Goal: Book appointment/travel/reservation

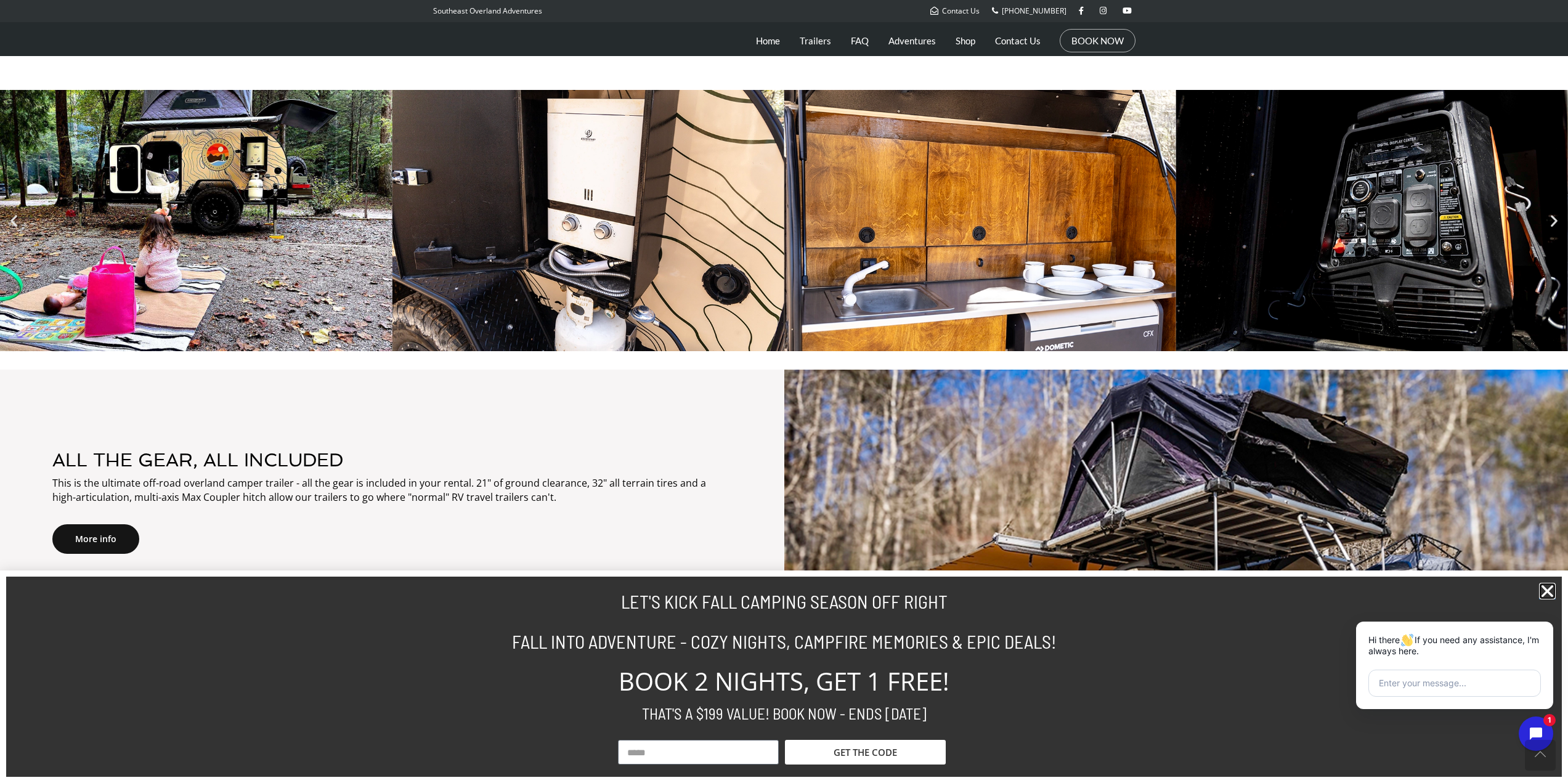
scroll to position [678, 0]
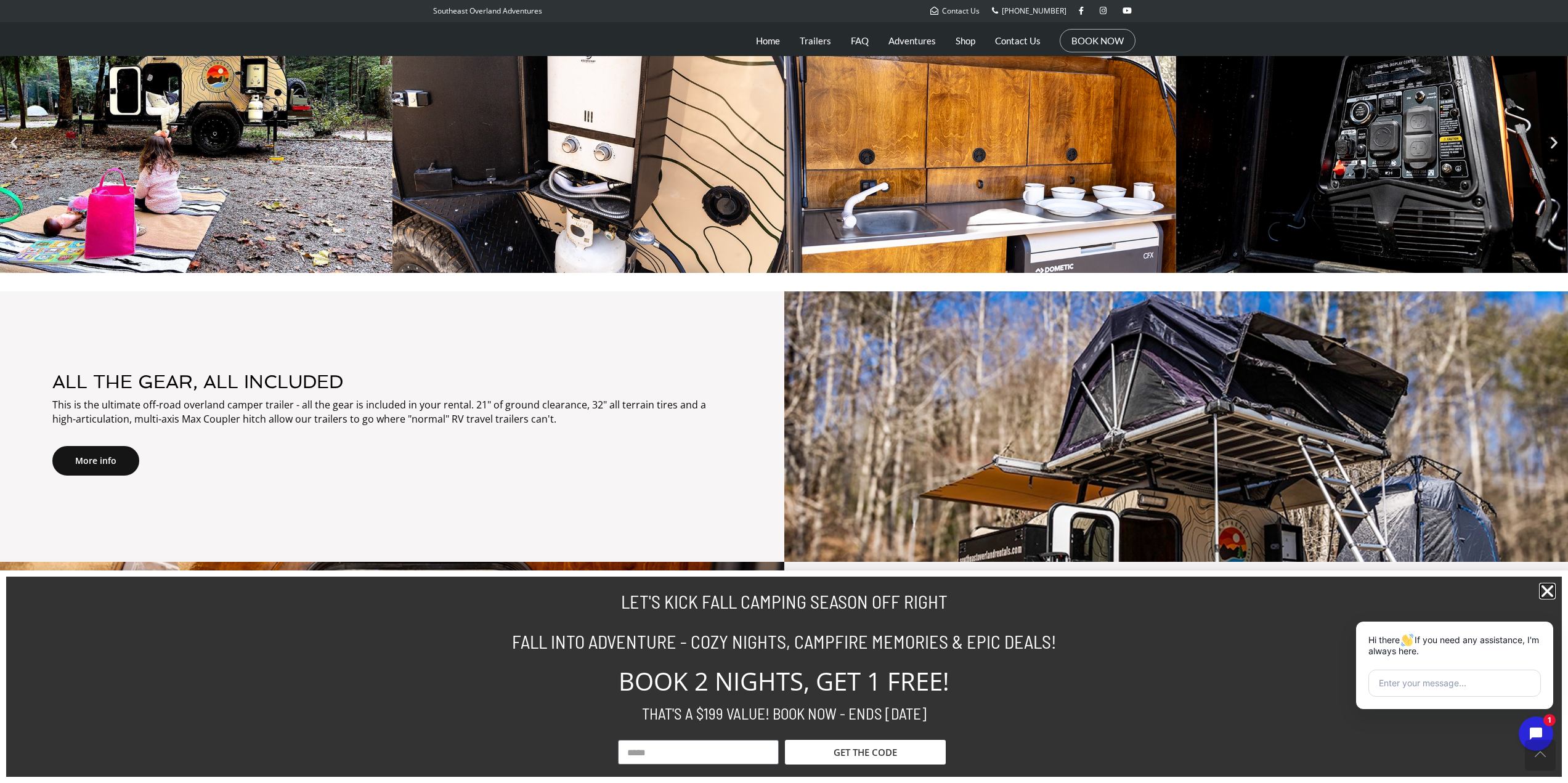
click at [1551, 594] on icon "Close" at bounding box center [1547, 591] width 17 height 17
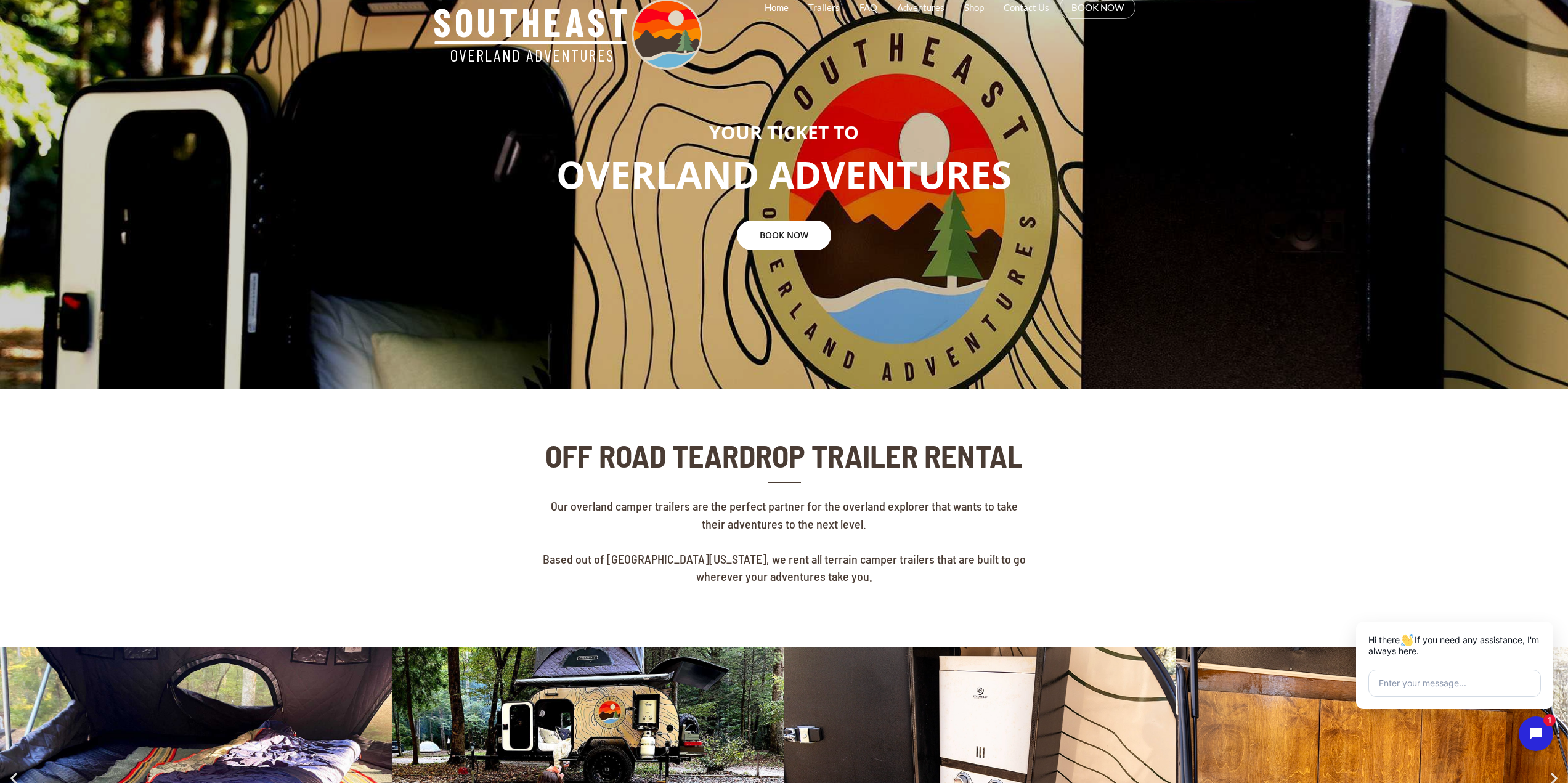
scroll to position [0, 0]
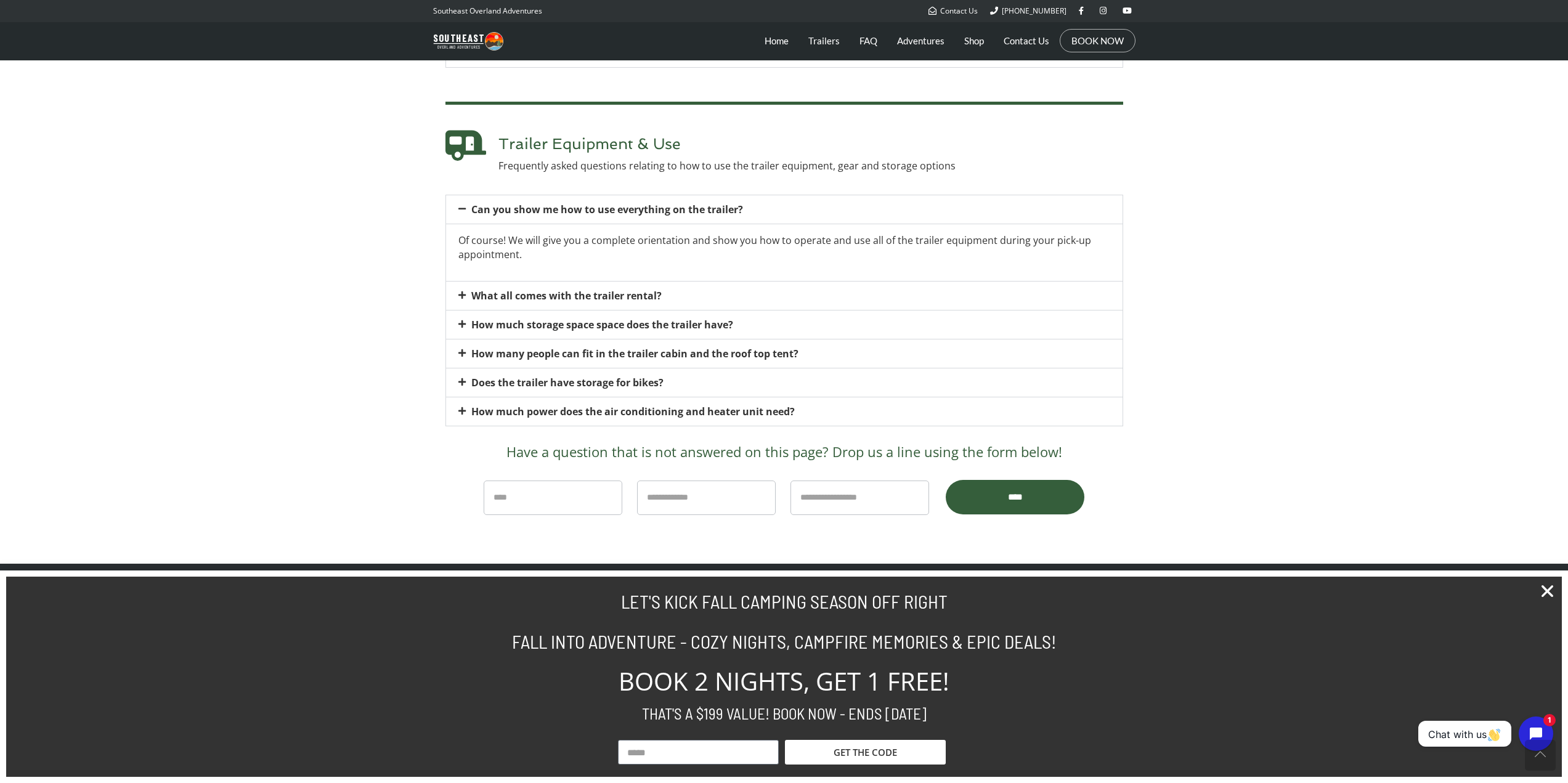
scroll to position [2261, 0]
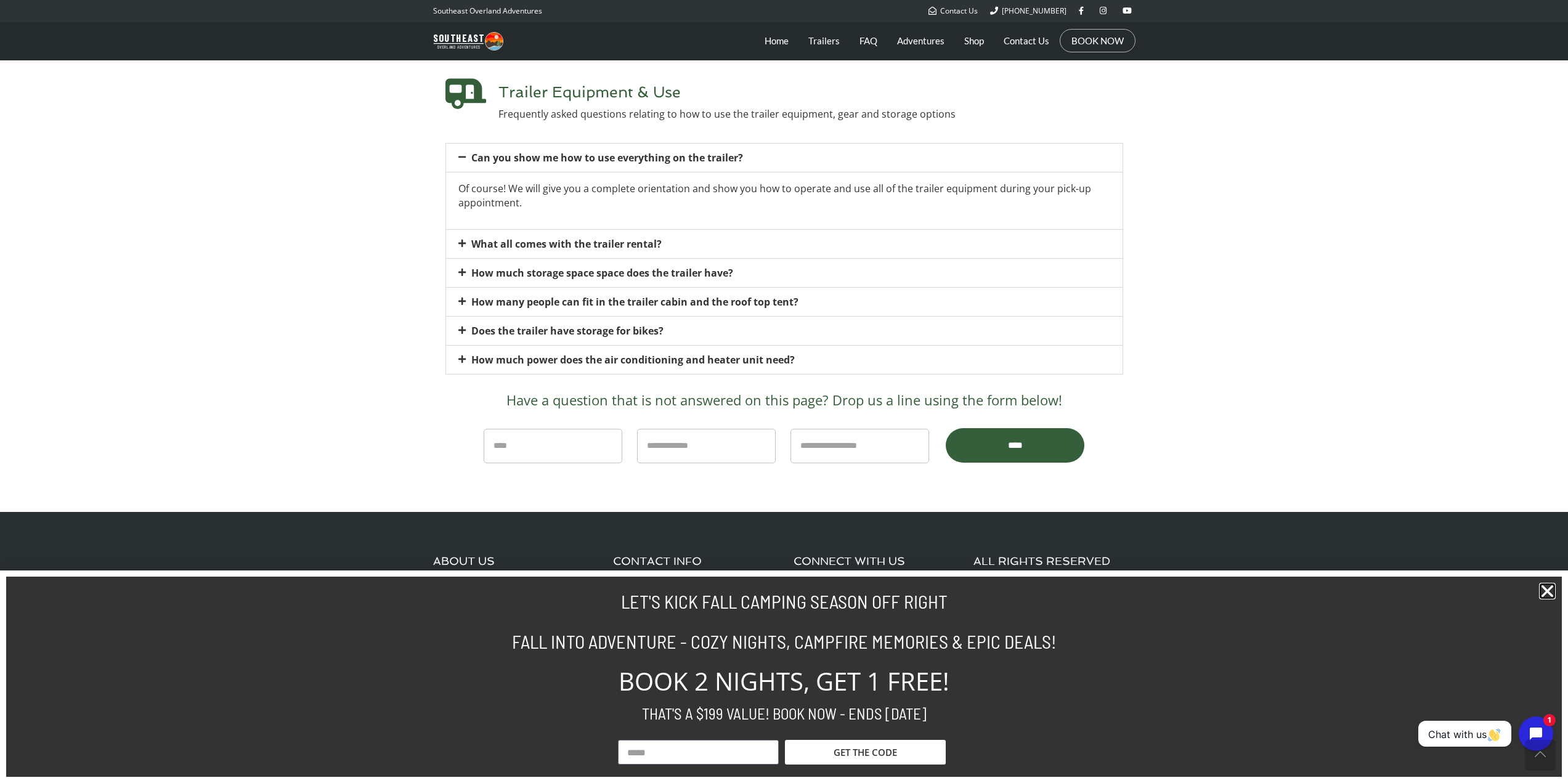
click at [1549, 594] on icon "Close" at bounding box center [1547, 591] width 17 height 17
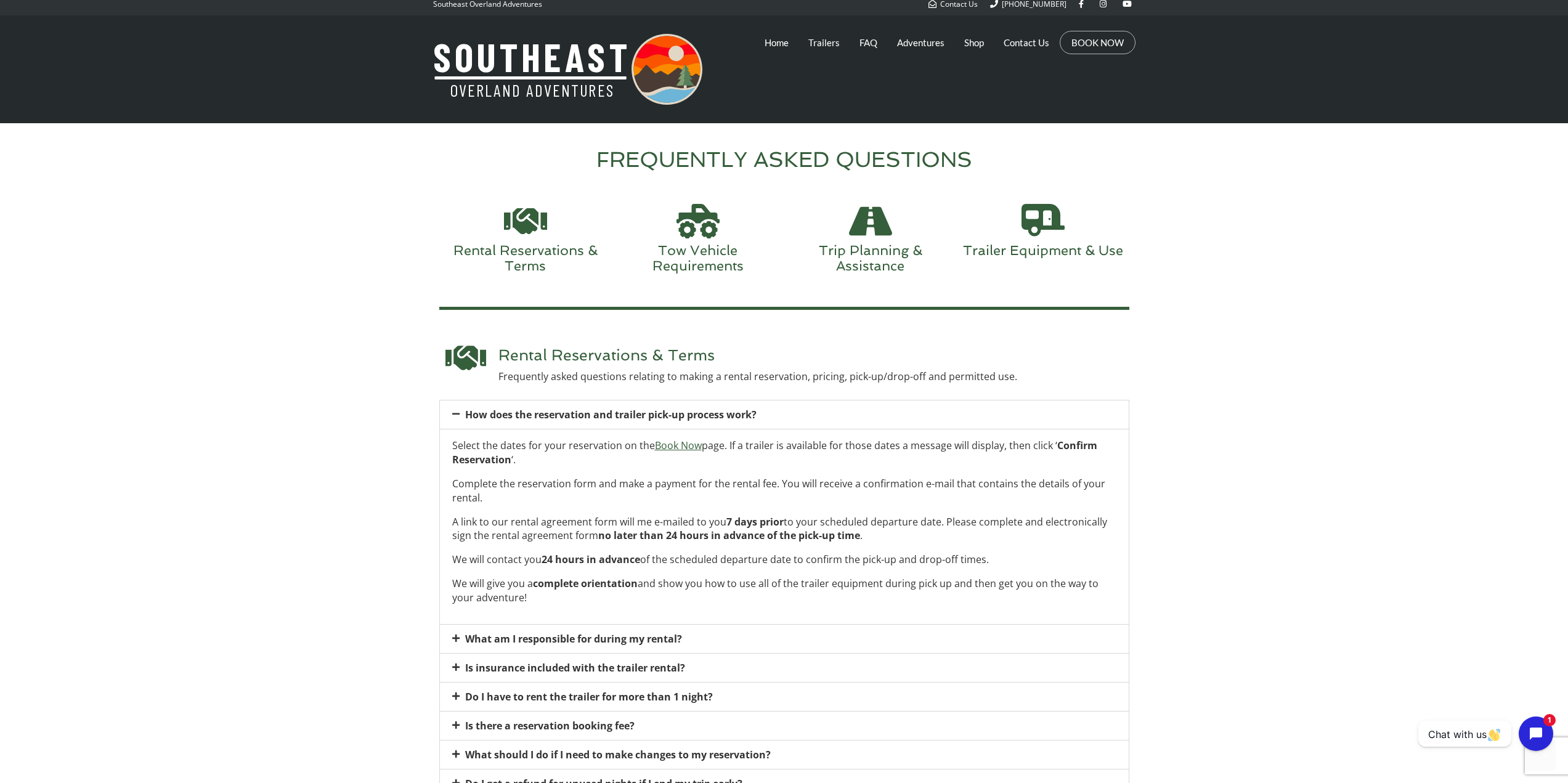
scroll to position [0, 0]
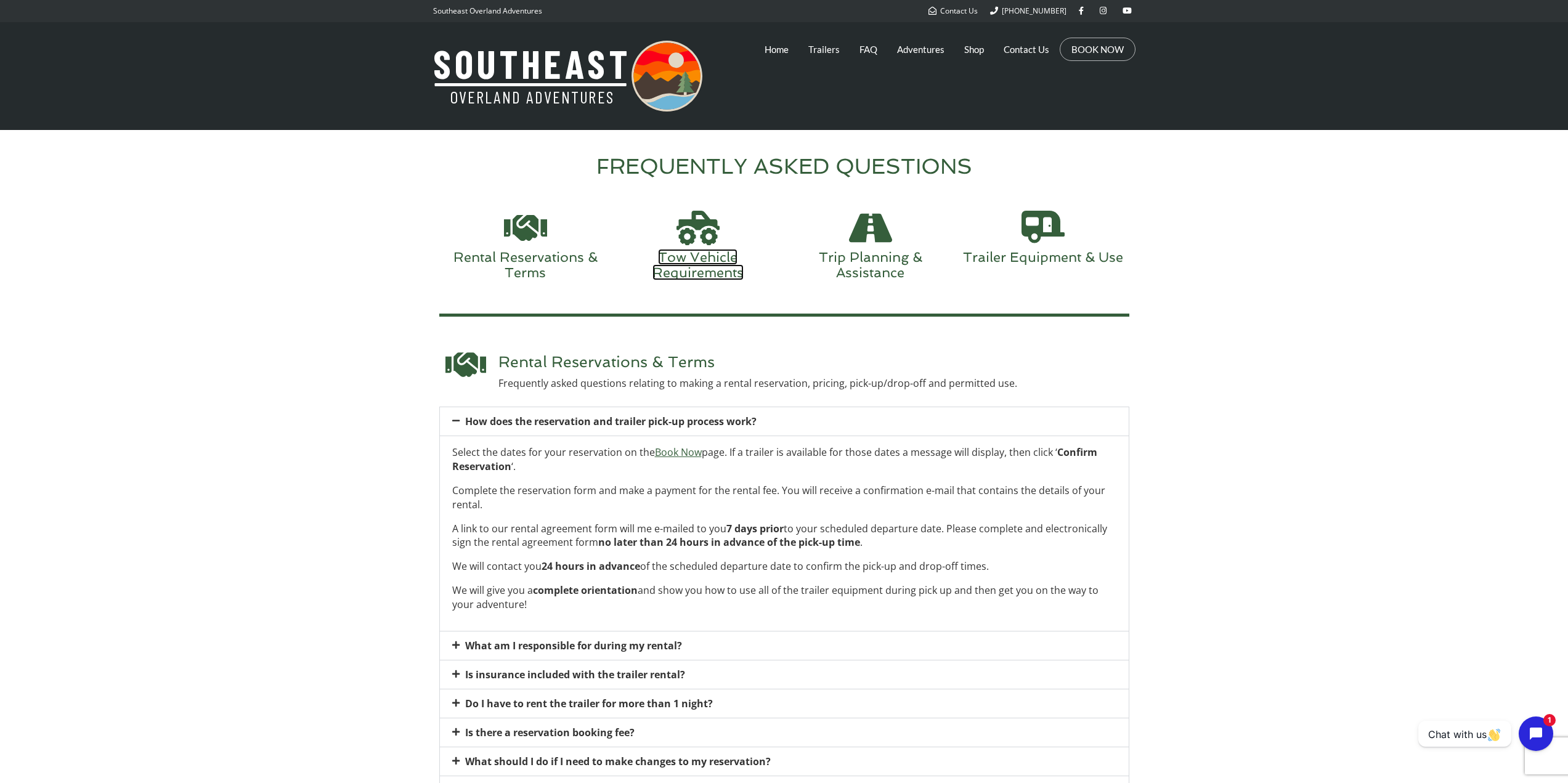
click at [706, 261] on link "Tow Vehicle Requirements" at bounding box center [698, 264] width 91 height 31
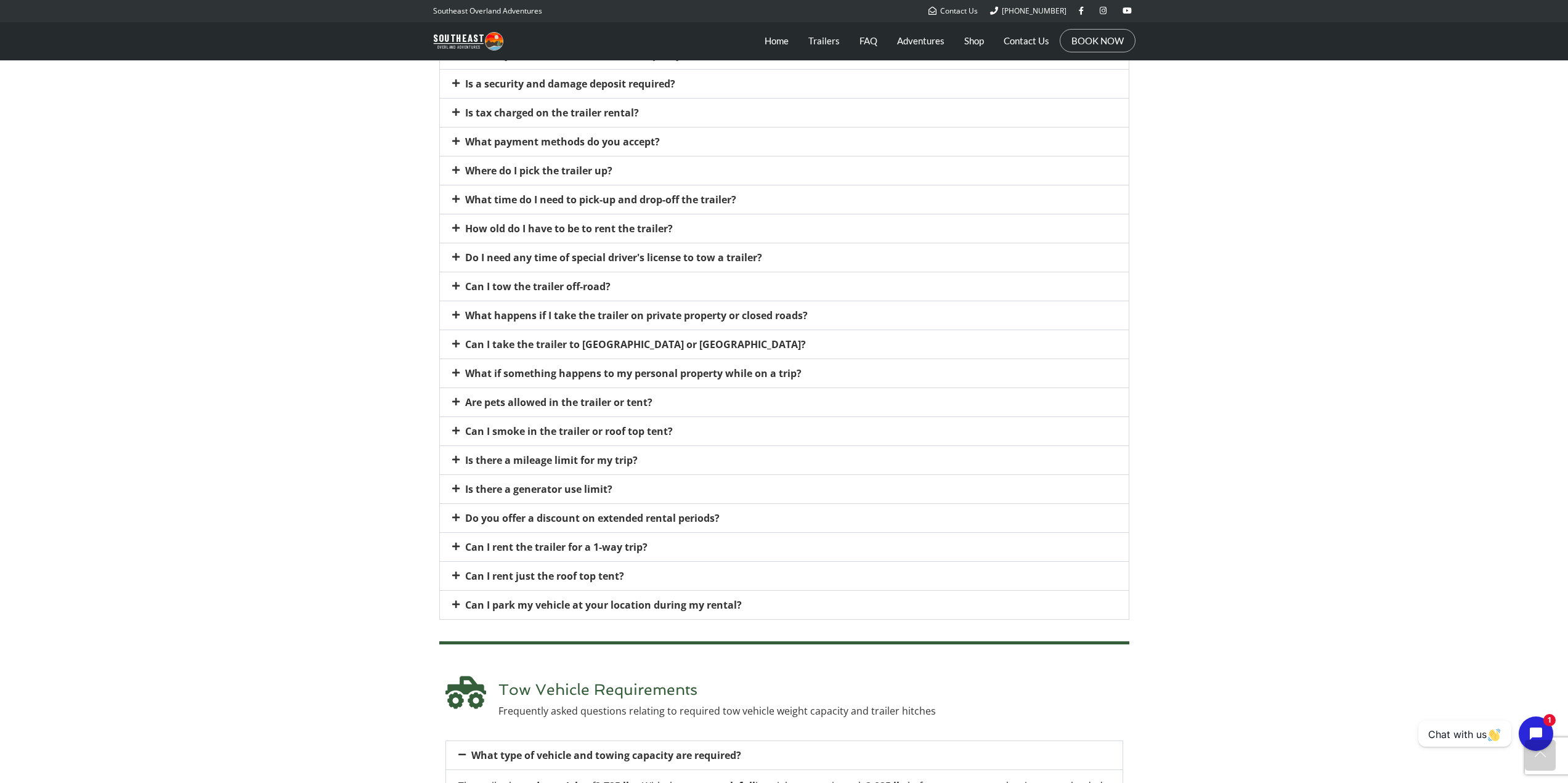
scroll to position [863, 0]
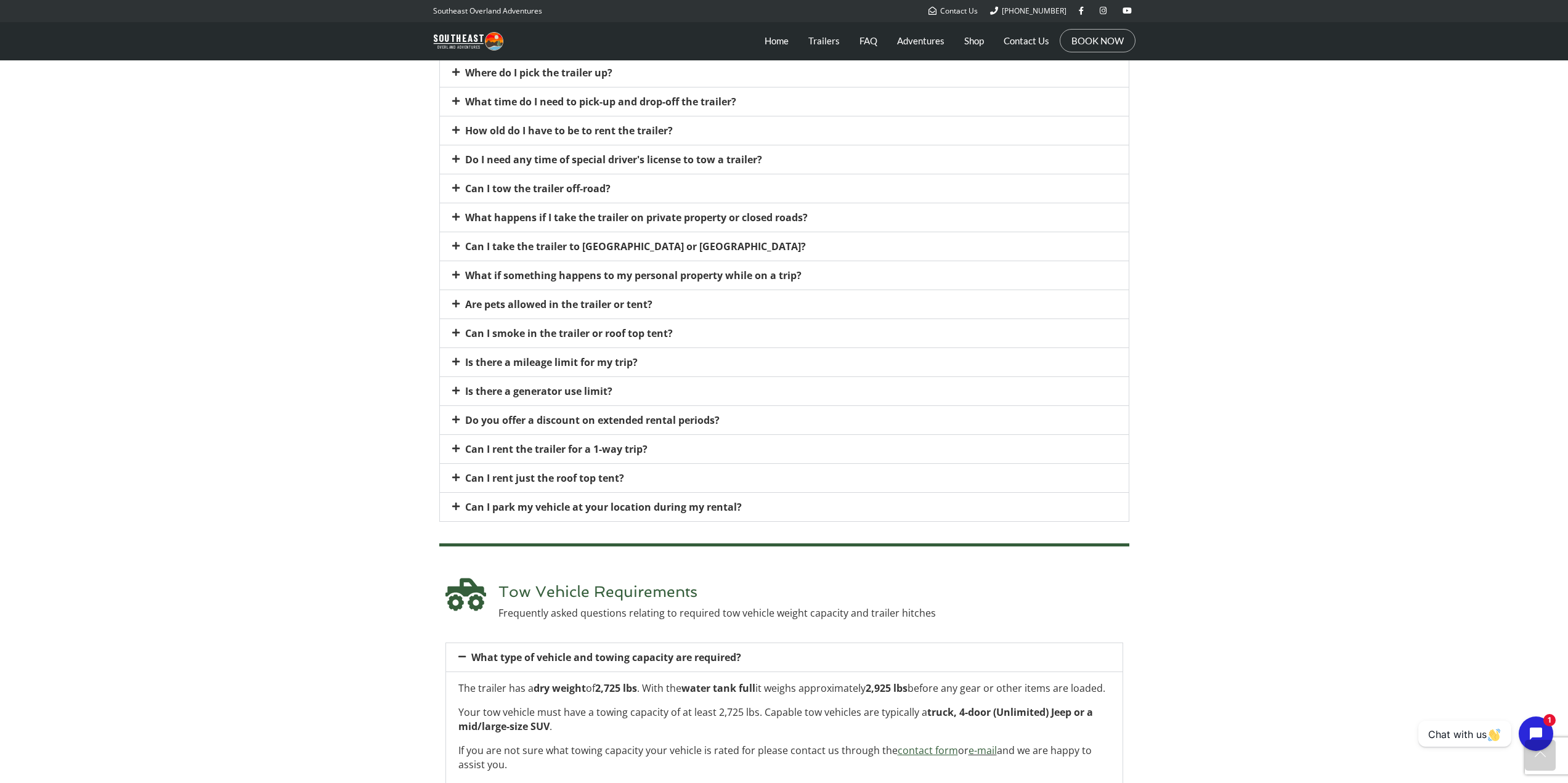
click at [455, 452] on icon at bounding box center [455, 448] width 7 height 9
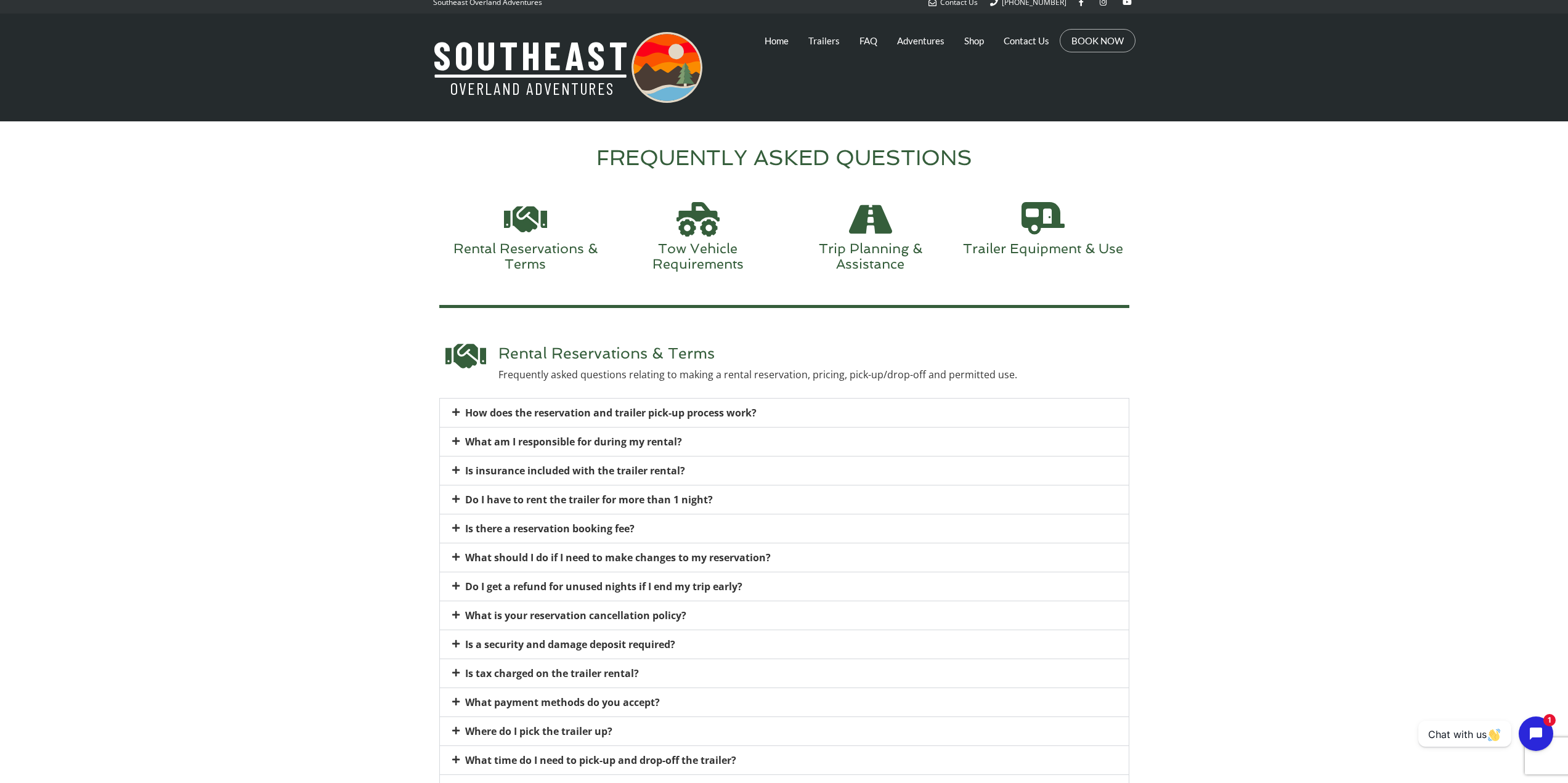
scroll to position [0, 0]
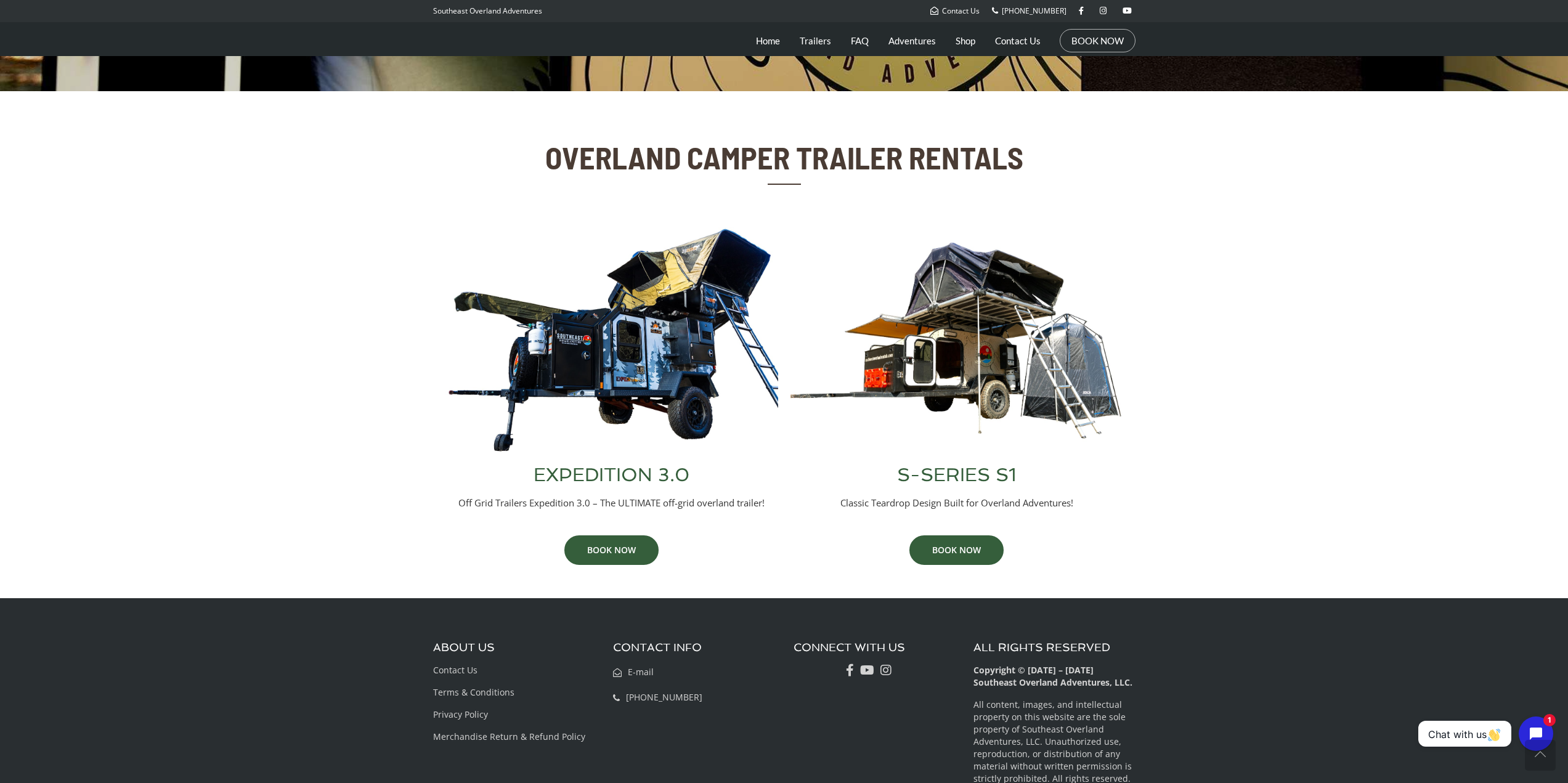
scroll to position [426, 0]
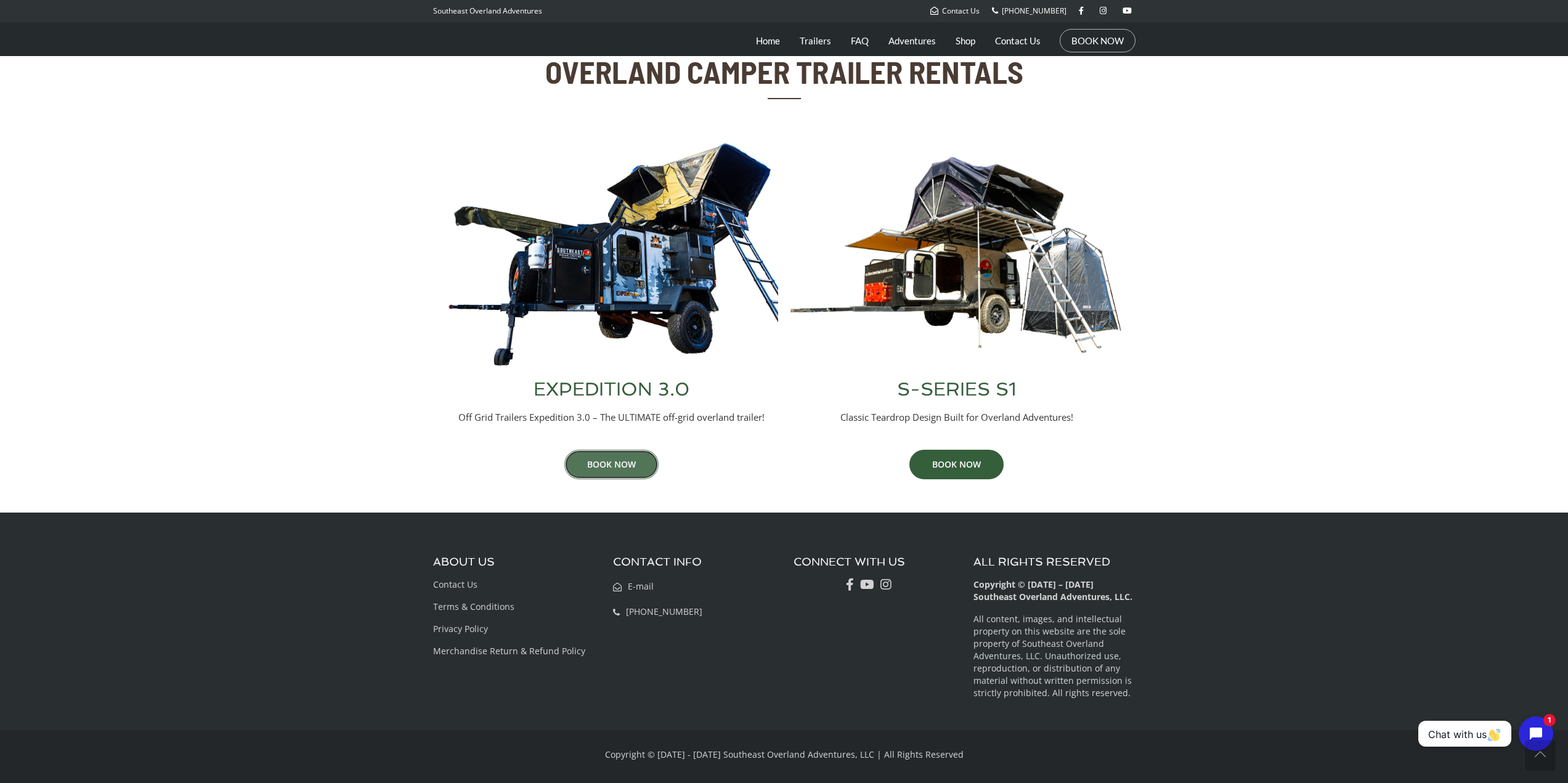
click at [606, 465] on link "BOOK NOW" at bounding box center [612, 465] width 95 height 30
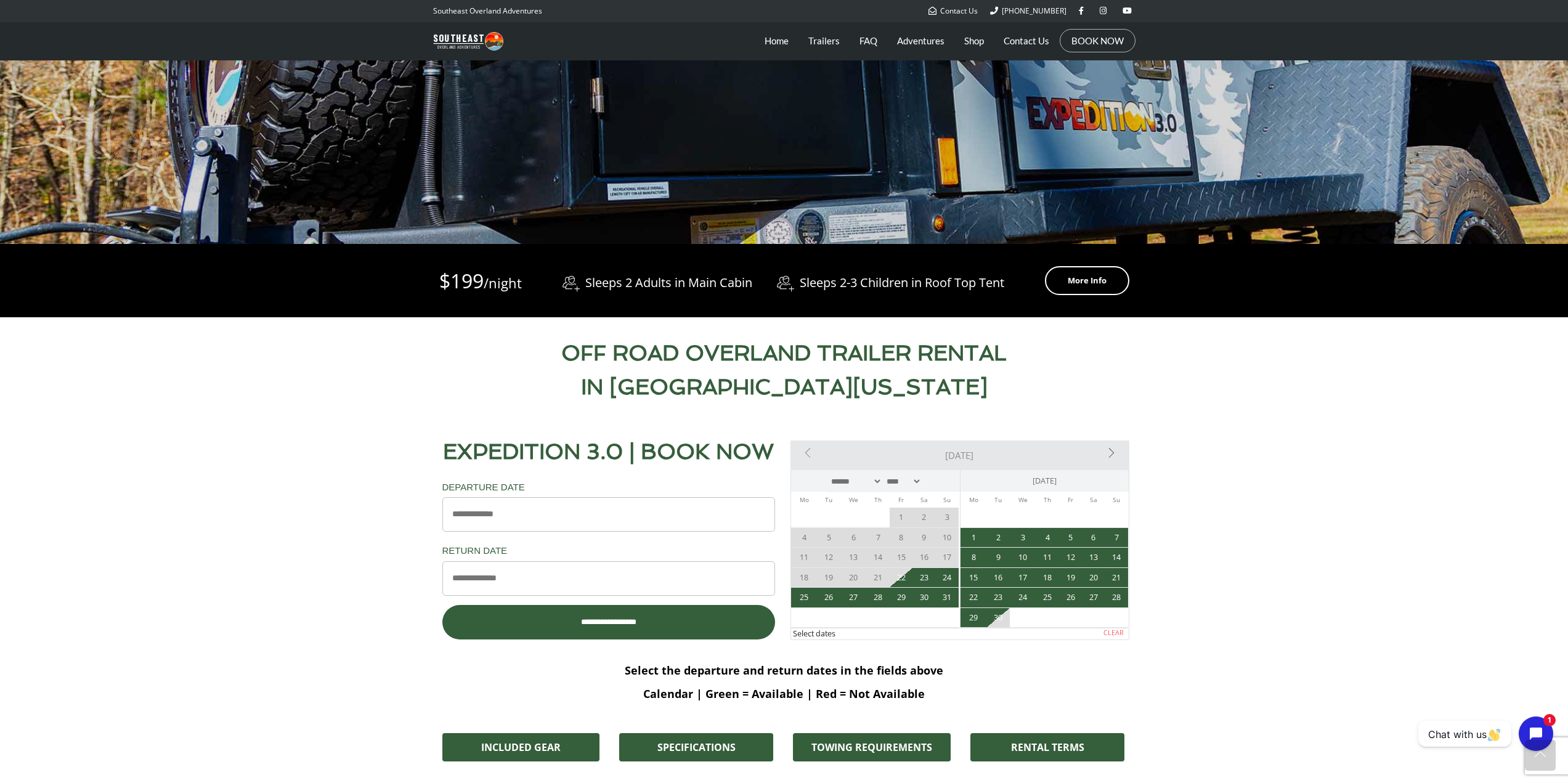
scroll to position [370, 0]
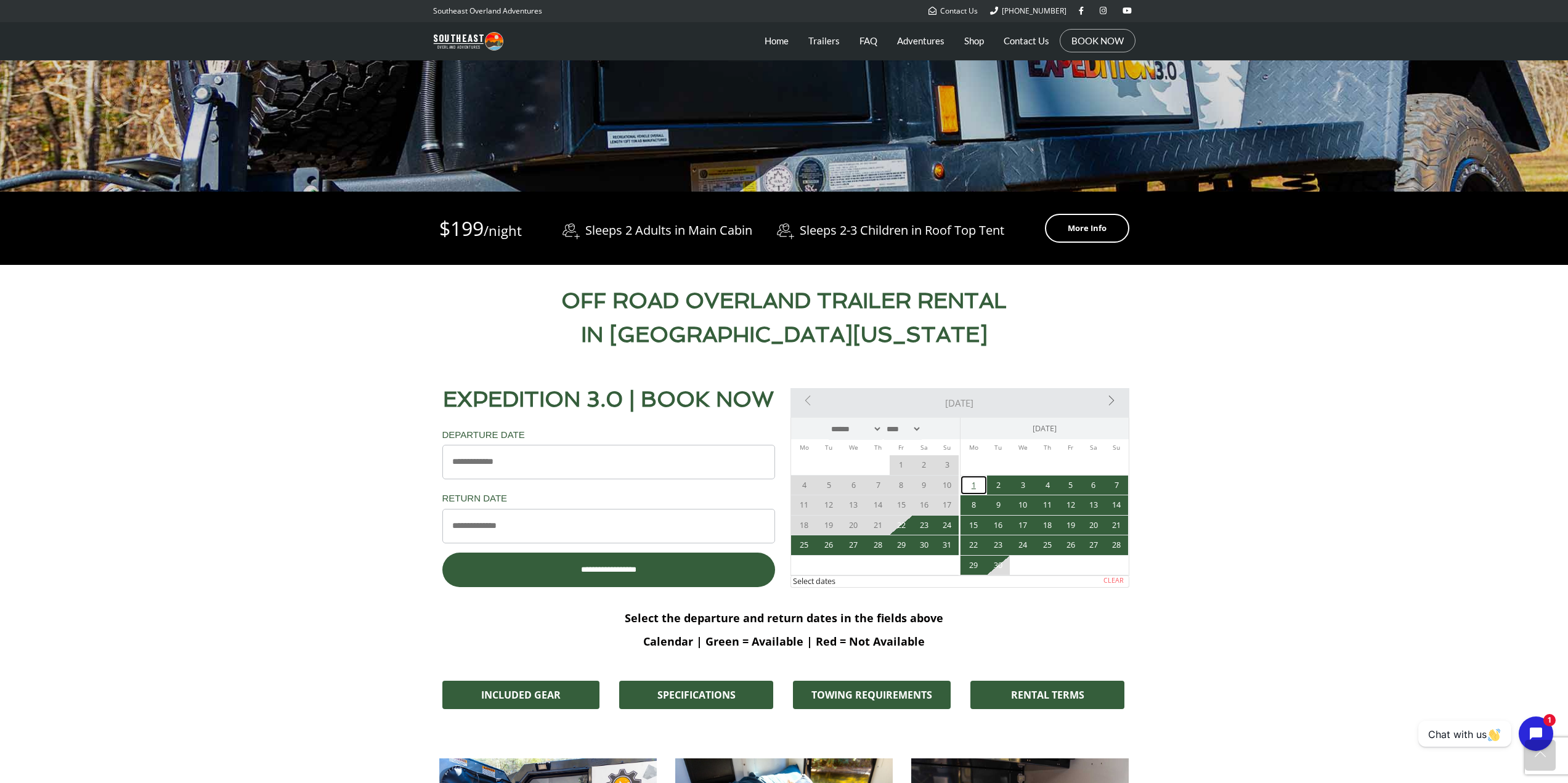
click at [968, 485] on link "1" at bounding box center [974, 485] width 26 height 20
type input "**********"
click at [1114, 484] on link "7" at bounding box center [1116, 485] width 23 height 20
type input "**********"
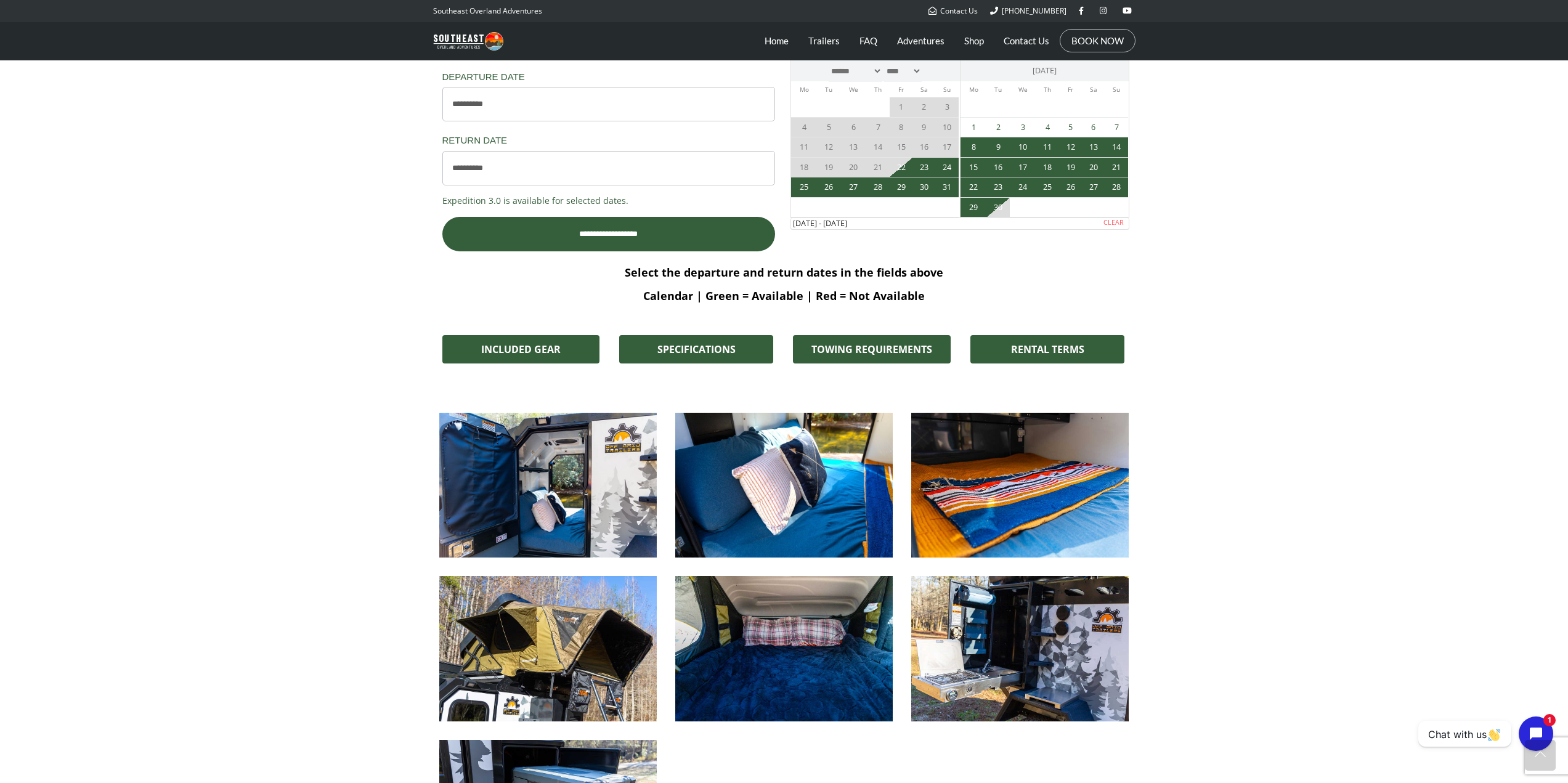
scroll to position [432, 0]
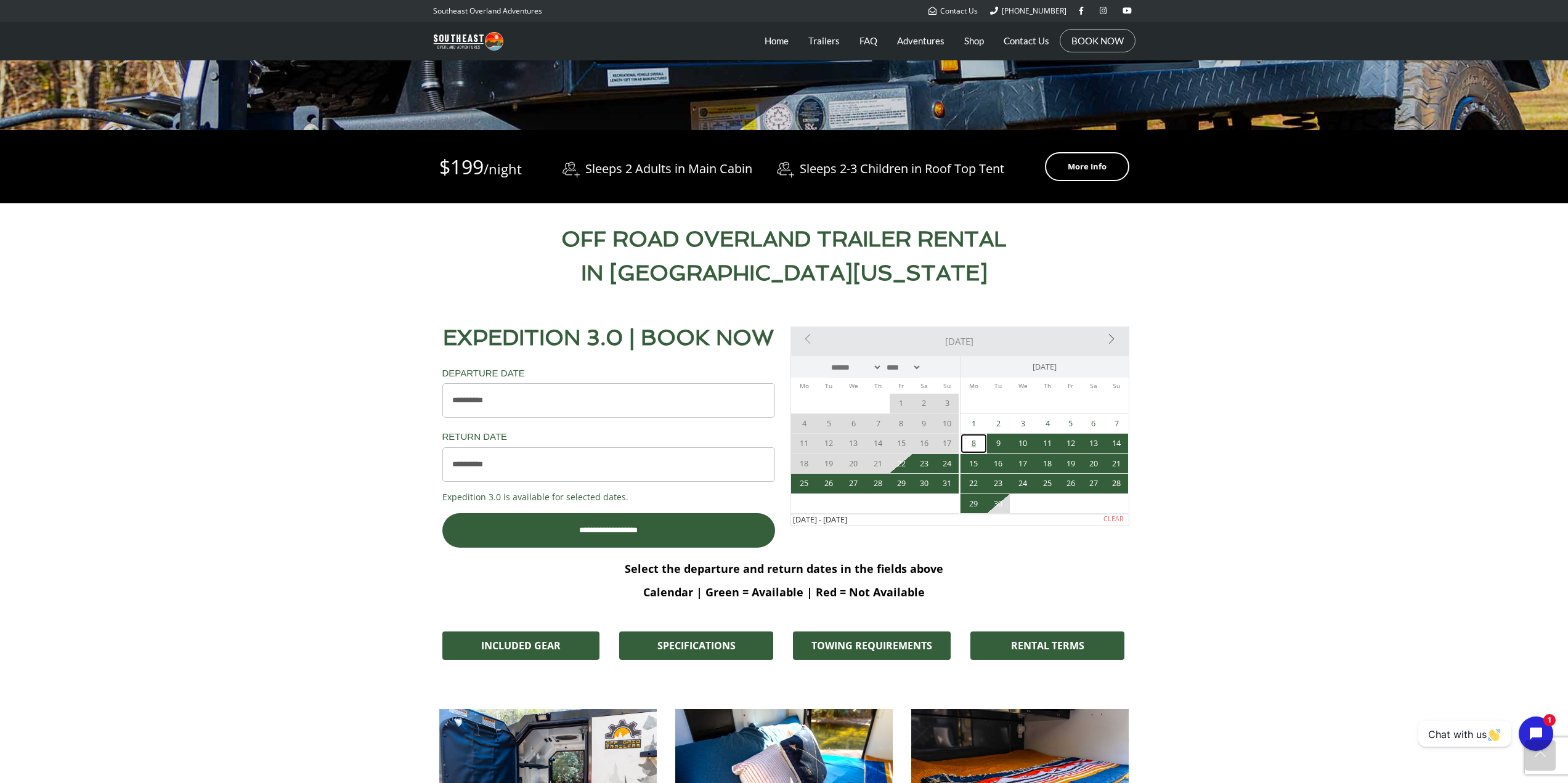
click at [974, 446] on link "8" at bounding box center [974, 443] width 26 height 20
type input "**********"
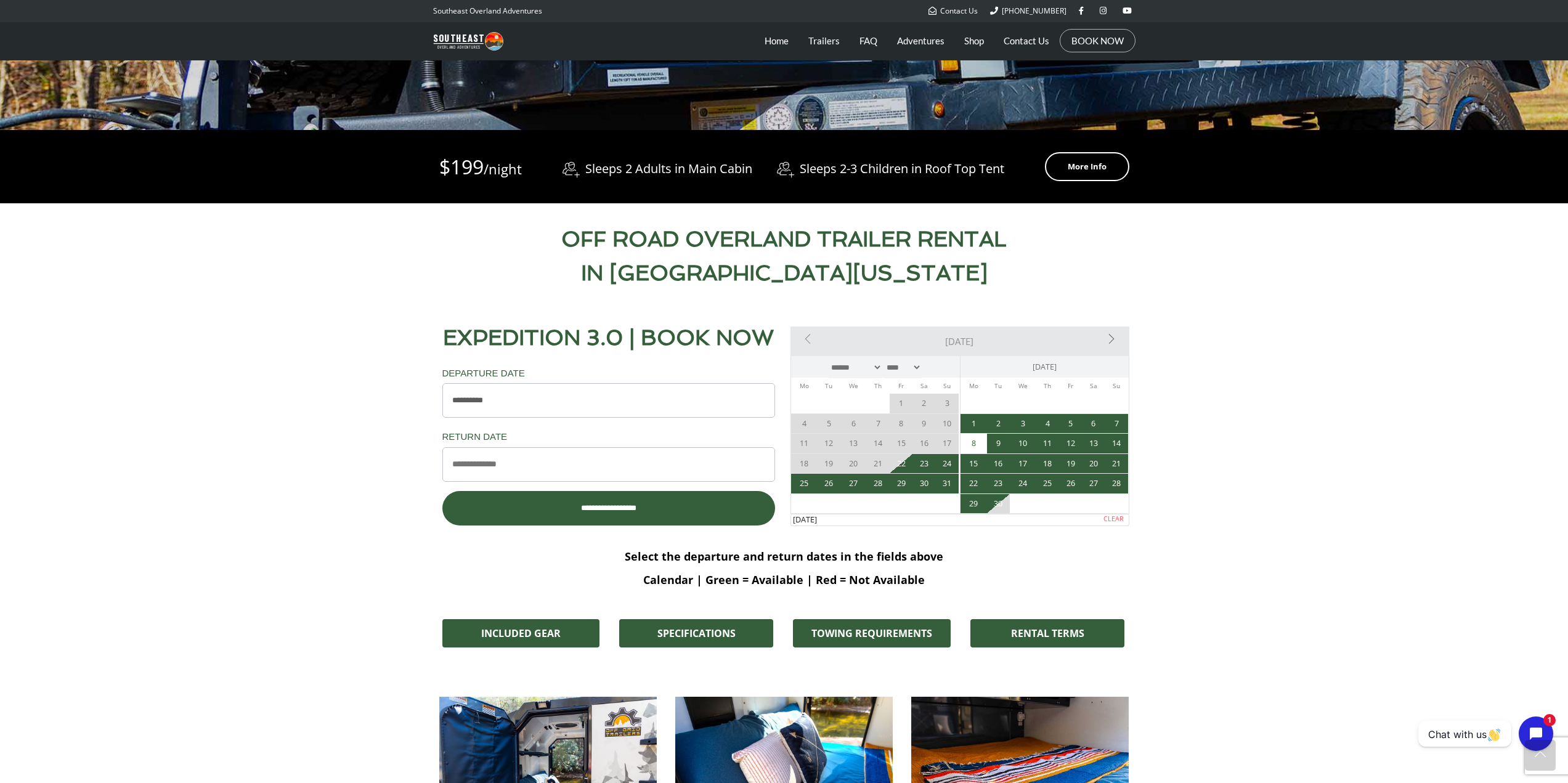
click at [966, 426] on span "1" at bounding box center [974, 424] width 26 height 20
click at [970, 423] on span "1" at bounding box center [974, 424] width 26 height 20
click at [999, 444] on span "9" at bounding box center [998, 443] width 23 height 20
click at [1032, 444] on link "10" at bounding box center [1023, 443] width 26 height 20
type input "**********"
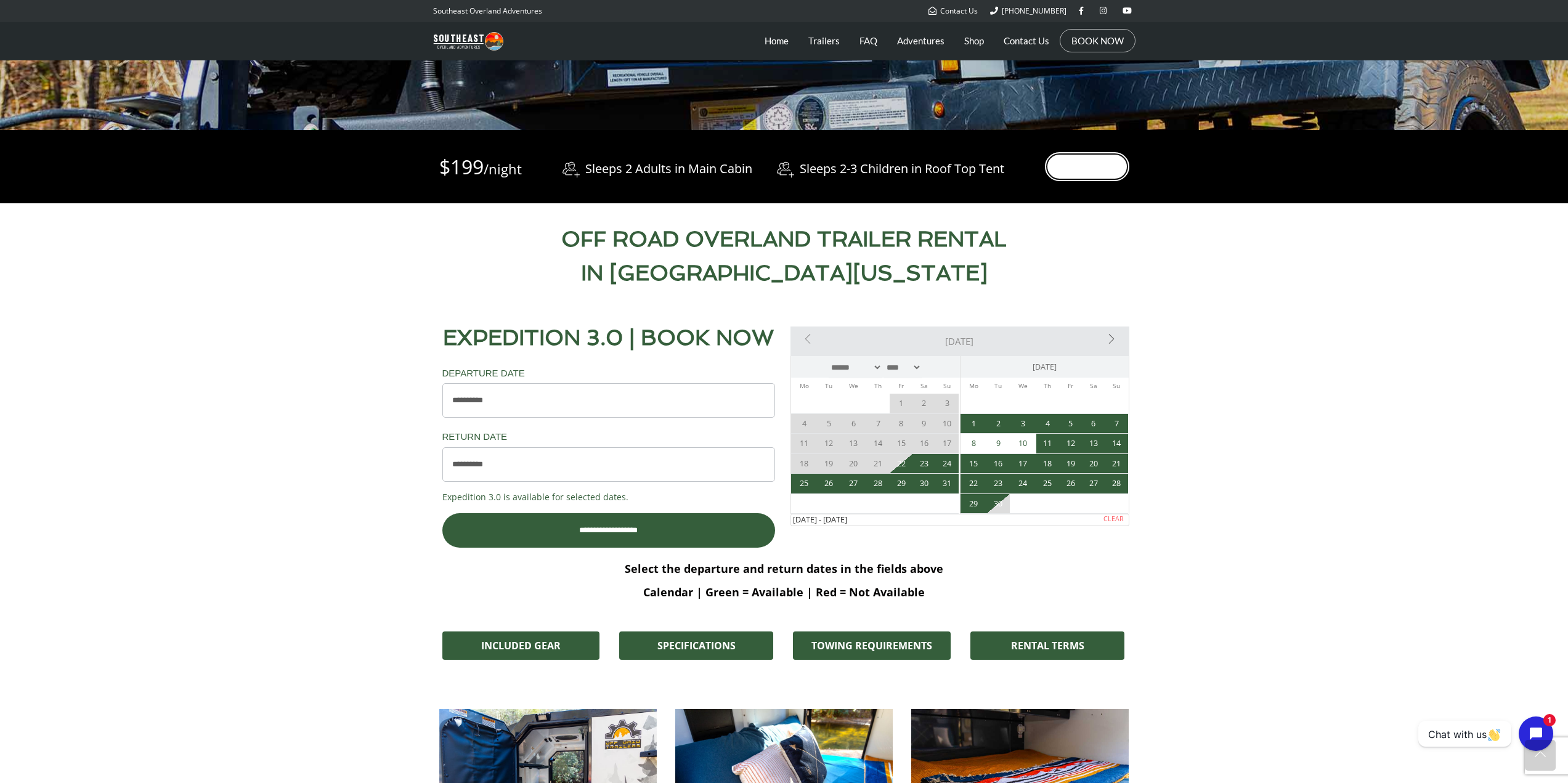
click at [1080, 170] on link "More Info" at bounding box center [1086, 166] width 84 height 29
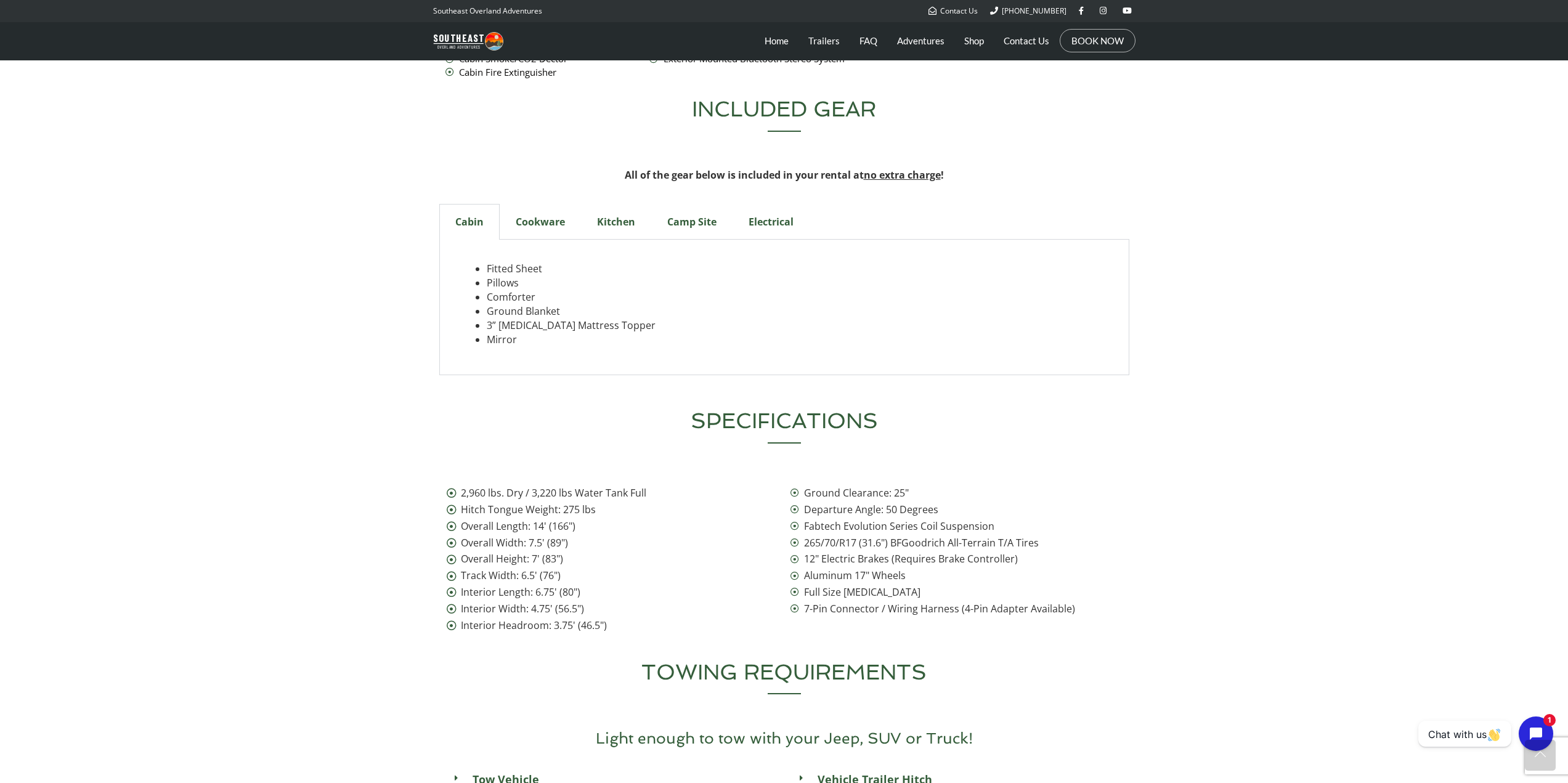
scroll to position [3651, 0]
